Goal: Transaction & Acquisition: Purchase product/service

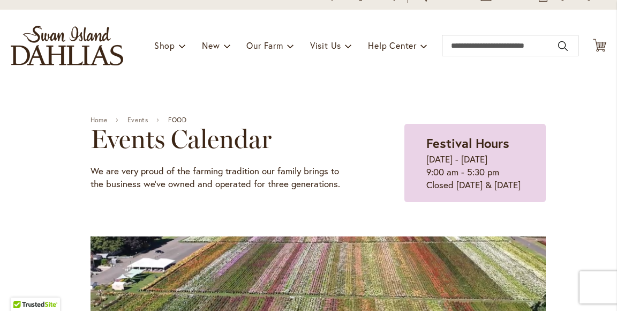
scroll to position [50, 0]
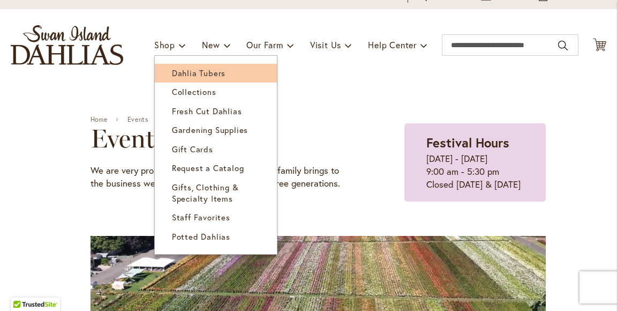
click at [197, 78] on span "Dahlia Tubers" at bounding box center [199, 73] width 54 height 11
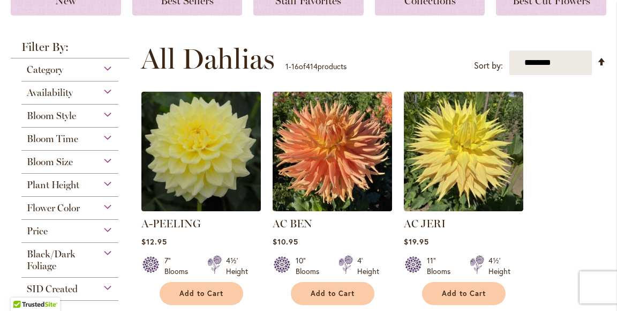
scroll to position [176, 0]
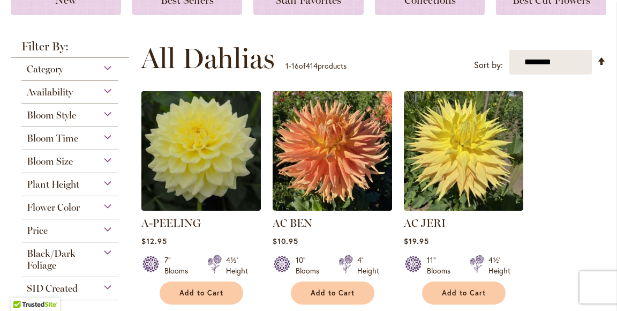
click at [87, 213] on div "Flower Color" at bounding box center [69, 204] width 97 height 17
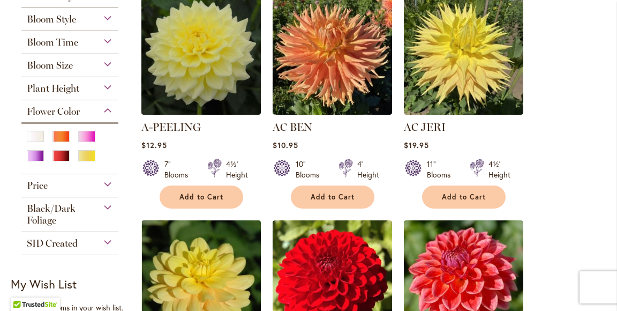
scroll to position [286, 0]
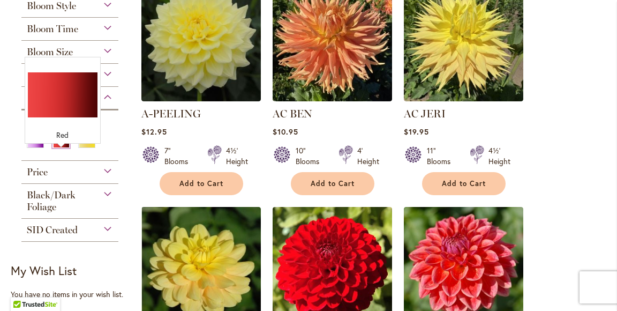
click at [60, 148] on div "Red" at bounding box center [61, 142] width 17 height 11
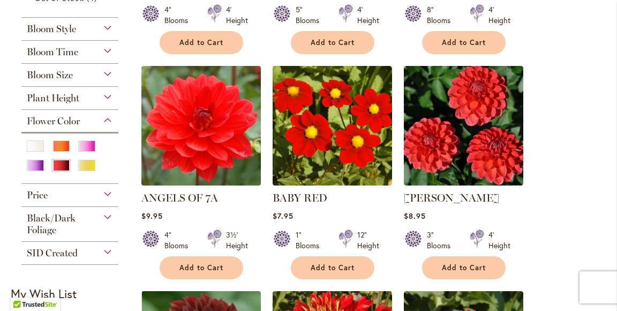
scroll to position [408, 0]
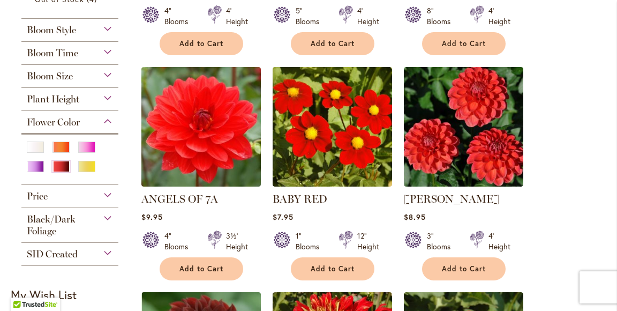
click at [107, 59] on div "Bloom Time" at bounding box center [69, 50] width 97 height 17
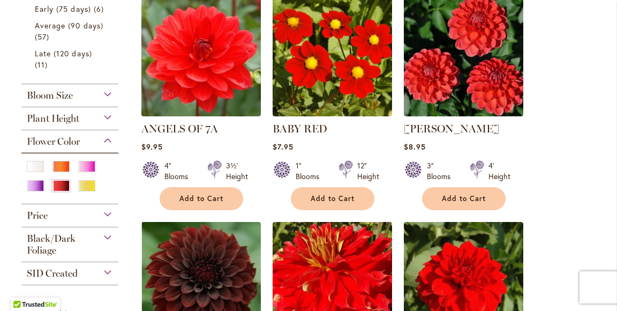
scroll to position [474, 0]
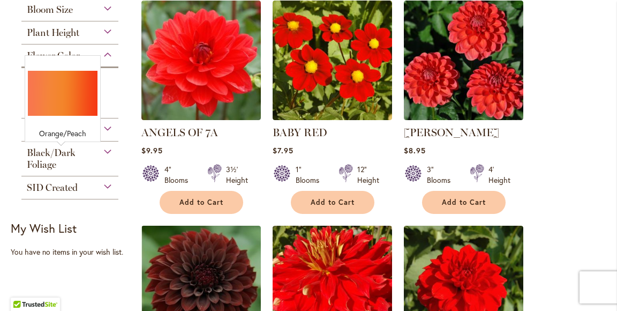
click at [61, 86] on div "Orange/Peach" at bounding box center [61, 80] width 17 height 11
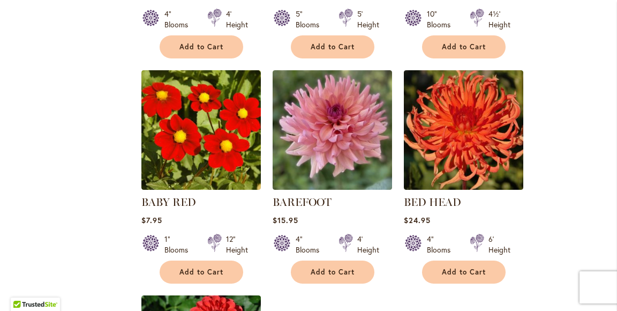
scroll to position [1095, 0]
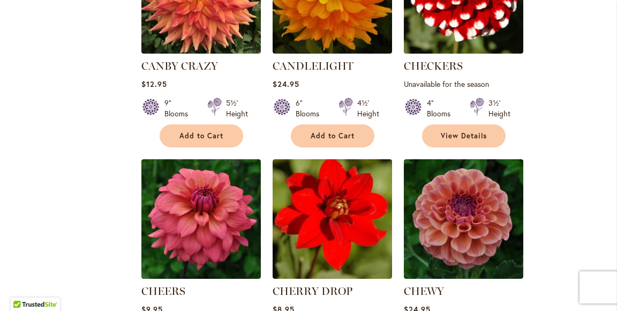
scroll to position [1007, 0]
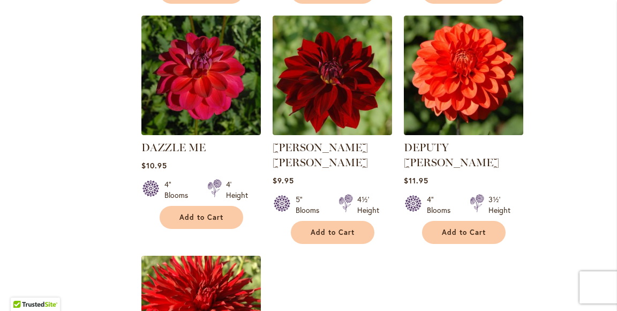
scroll to position [1150, 0]
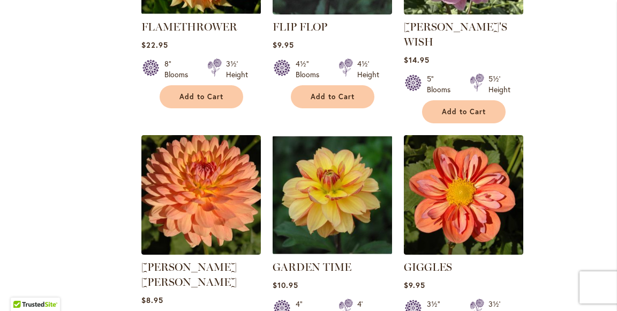
scroll to position [1039, 0]
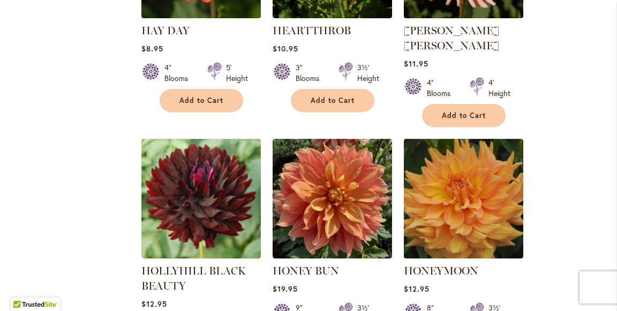
scroll to position [1039, 0]
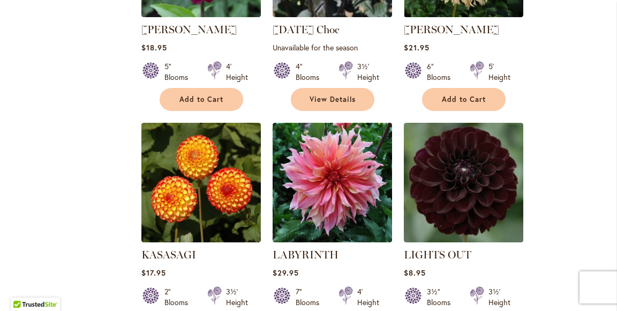
scroll to position [1045, 0]
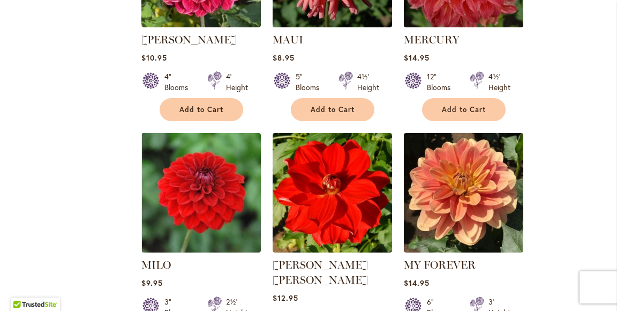
scroll to position [1027, 0]
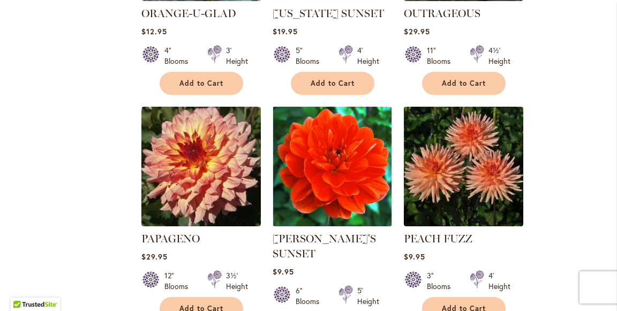
scroll to position [1065, 0]
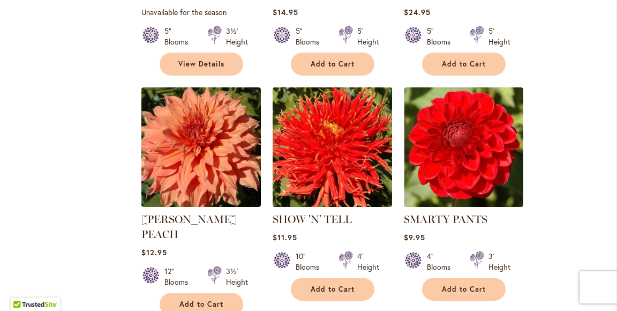
scroll to position [1080, 0]
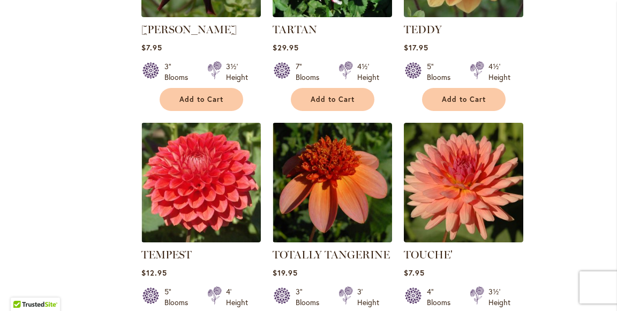
scroll to position [1054, 0]
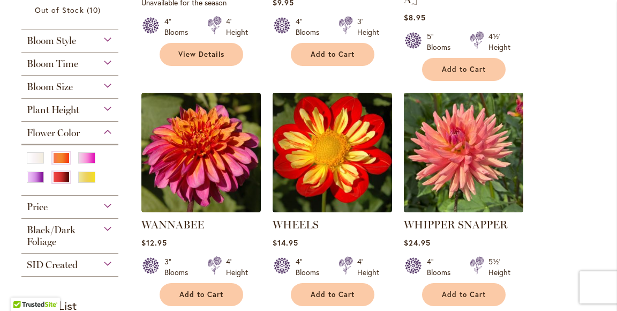
scroll to position [413, 0]
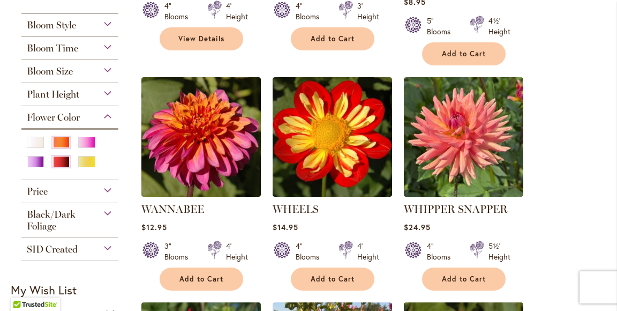
click at [105, 77] on div "Bloom Size" at bounding box center [69, 68] width 97 height 17
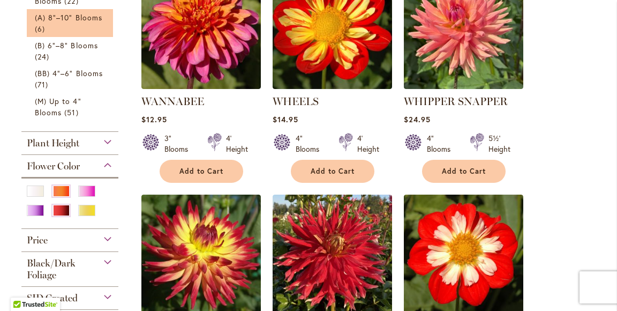
scroll to position [516, 0]
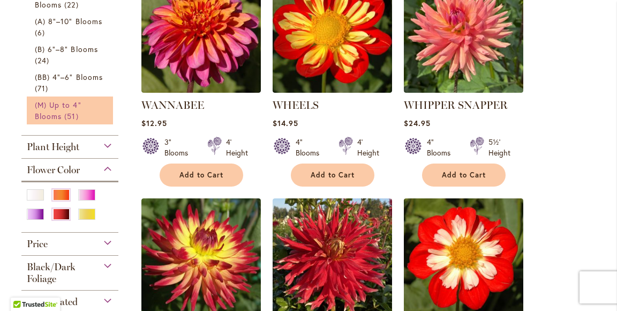
click at [79, 122] on link "(M) Up to 4" Blooms 51 items" at bounding box center [71, 110] width 73 height 23
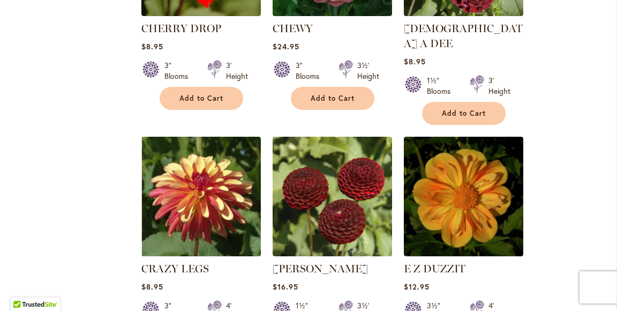
scroll to position [1029, 0]
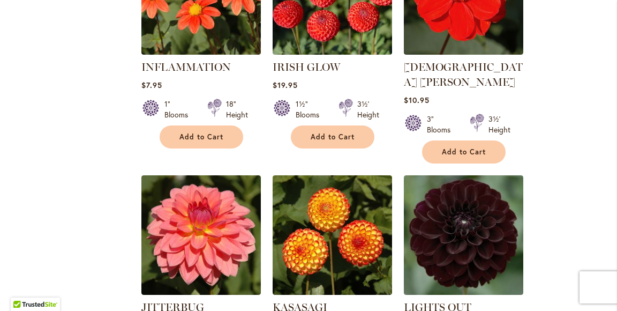
scroll to position [1022, 0]
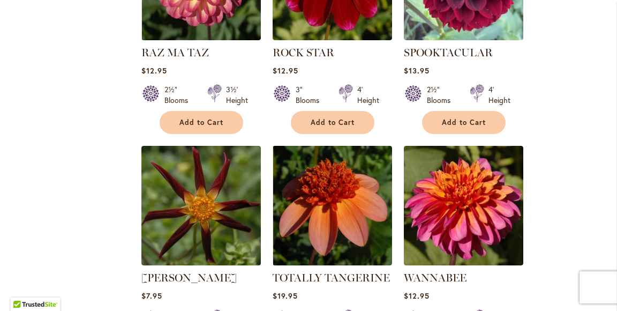
scroll to position [1035, 0]
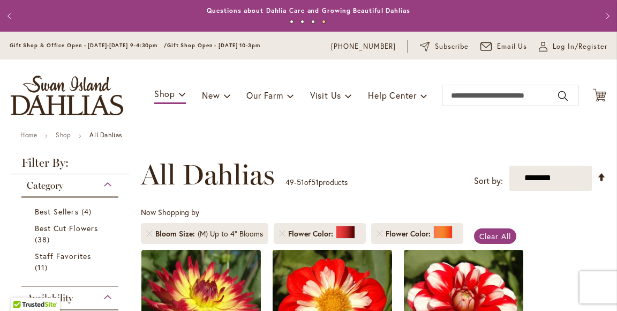
click at [0, 0] on h3 "New" at bounding box center [0, 0] width 0 height 0
